Goal: Task Accomplishment & Management: Manage account settings

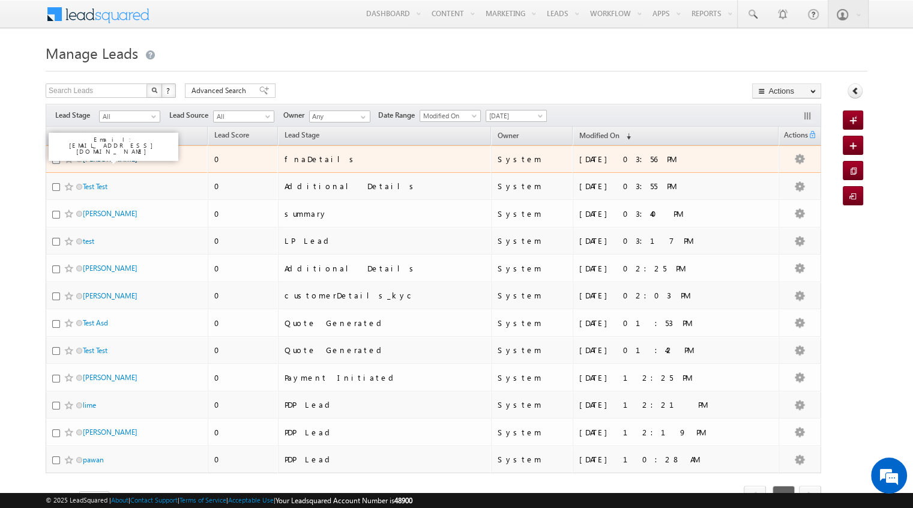
click at [110, 159] on link "[PERSON_NAME]" at bounding box center [110, 158] width 55 height 9
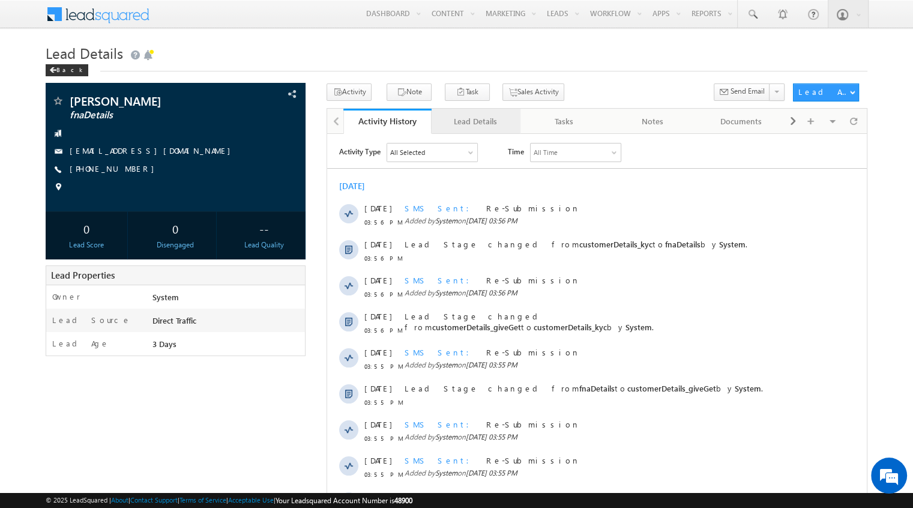
click at [466, 119] on div "Lead Details" at bounding box center [475, 121] width 68 height 14
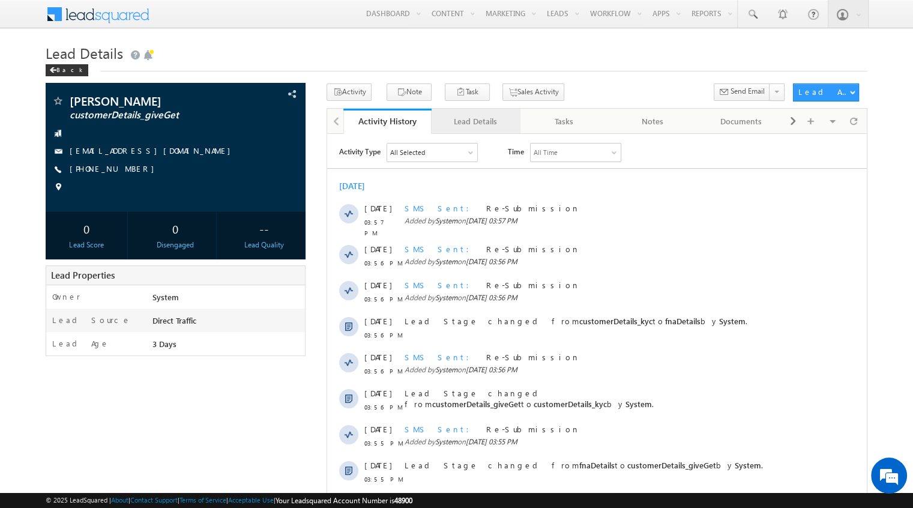
click at [490, 128] on link "Lead Details" at bounding box center [475, 121] width 88 height 25
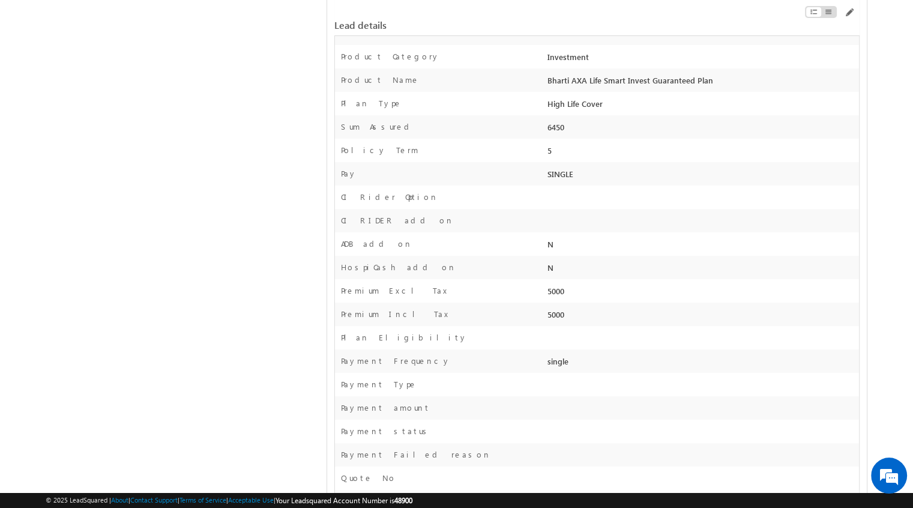
scroll to position [570, 0]
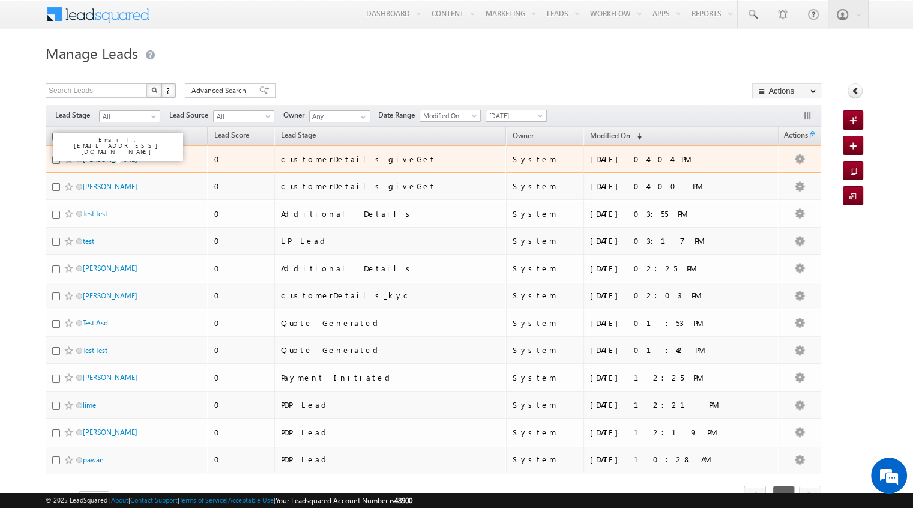
click at [106, 157] on link "[PERSON_NAME]" at bounding box center [110, 158] width 55 height 9
click at [97, 159] on link "[PERSON_NAME]" at bounding box center [110, 158] width 55 height 9
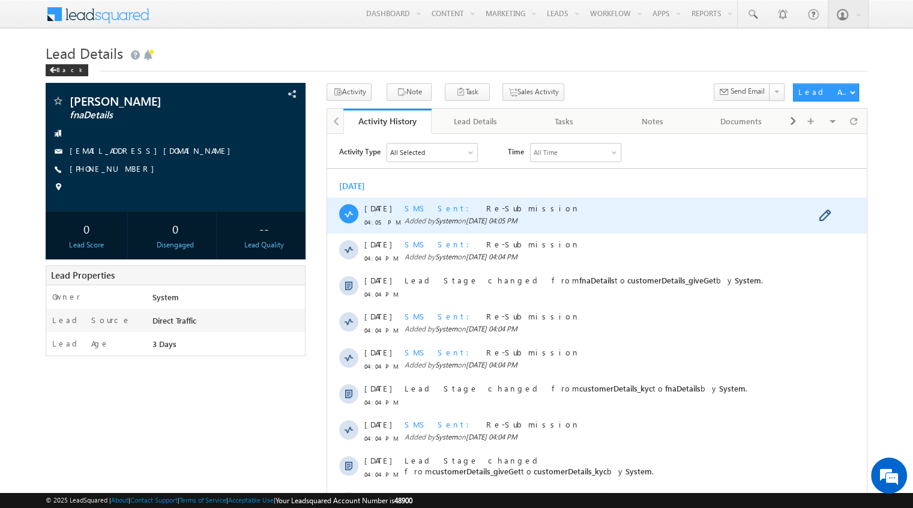
click at [496, 215] on span "Added by System on 07 Oct 2025 04:05 PM" at bounding box center [601, 220] width 395 height 11
click at [413, 211] on span "SMS Sent" at bounding box center [440, 207] width 72 height 10
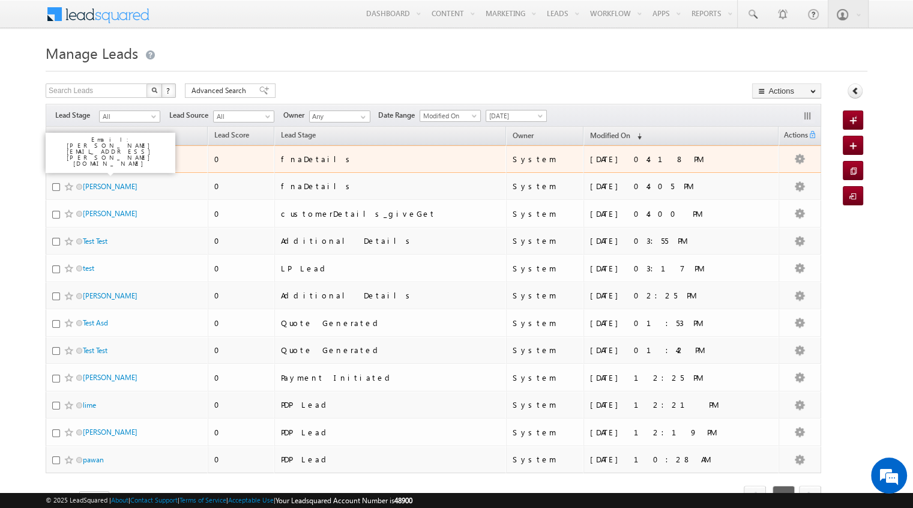
click at [108, 158] on link "[PERSON_NAME]" at bounding box center [110, 158] width 55 height 9
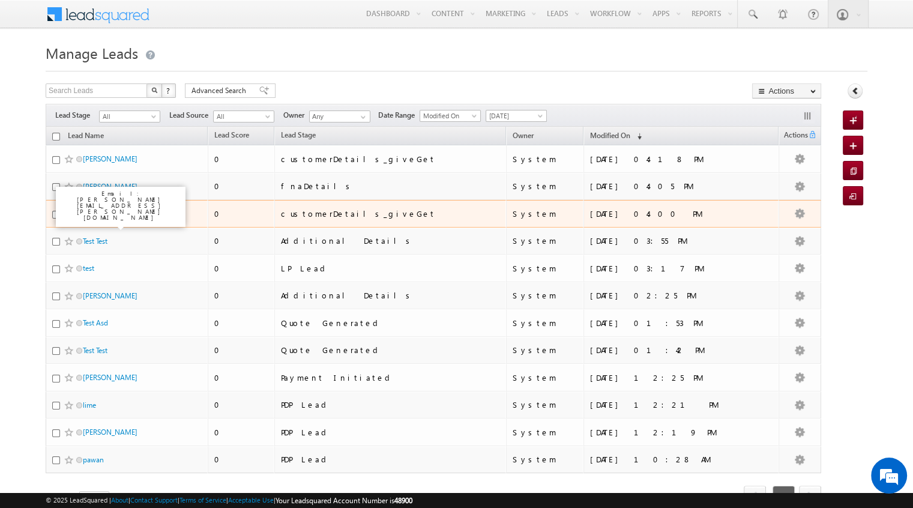
click at [108, 212] on link "[PERSON_NAME]" at bounding box center [110, 213] width 55 height 9
